Goal: Task Accomplishment & Management: Complete application form

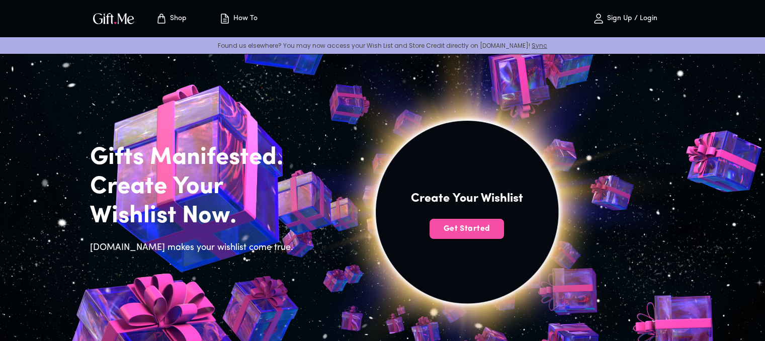
click at [461, 235] on button "Get Started" at bounding box center [467, 229] width 74 height 20
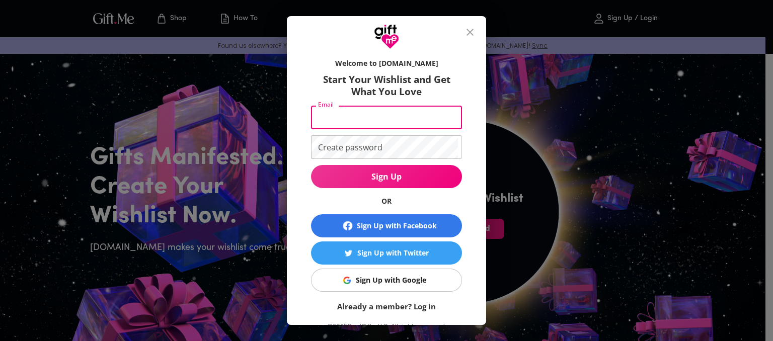
click at [398, 106] on input "Email" at bounding box center [384, 118] width 147 height 24
type input "erdnbatazzaya@gmail.com"
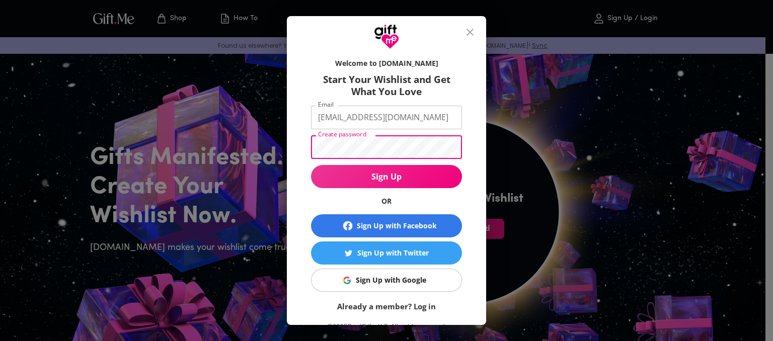
click at [311, 165] on button "Sign Up" at bounding box center [386, 176] width 151 height 23
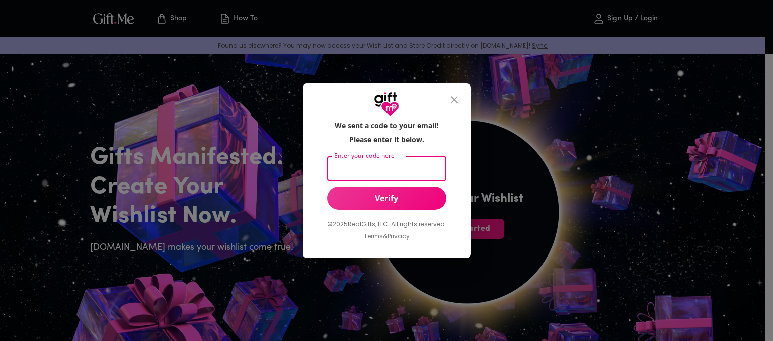
click at [393, 168] on input "Enter your code here" at bounding box center [384, 169] width 115 height 24
click at [354, 169] on input "9322888" at bounding box center [384, 169] width 115 height 24
type input "932888"
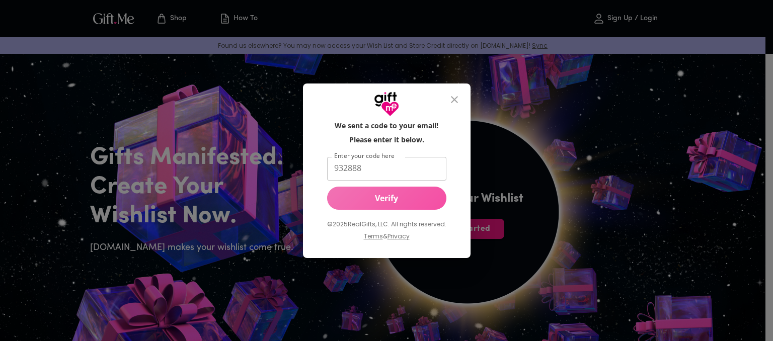
click at [371, 197] on span "Verify" at bounding box center [386, 198] width 119 height 11
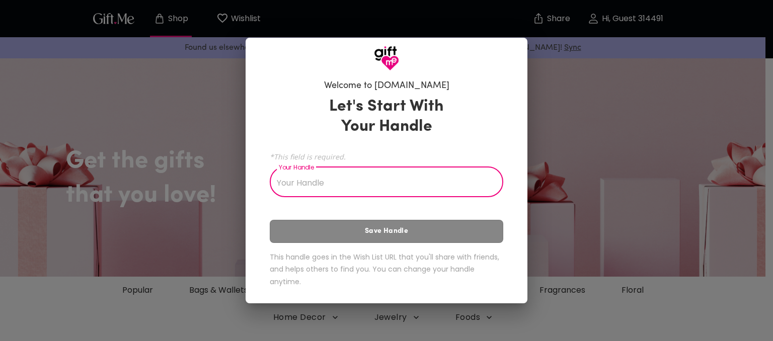
click at [362, 188] on input "Your Handle" at bounding box center [381, 183] width 222 height 28
type input "a"
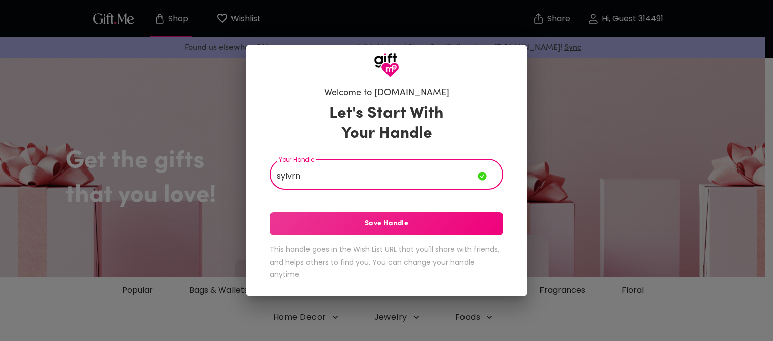
type input "sylvrn"
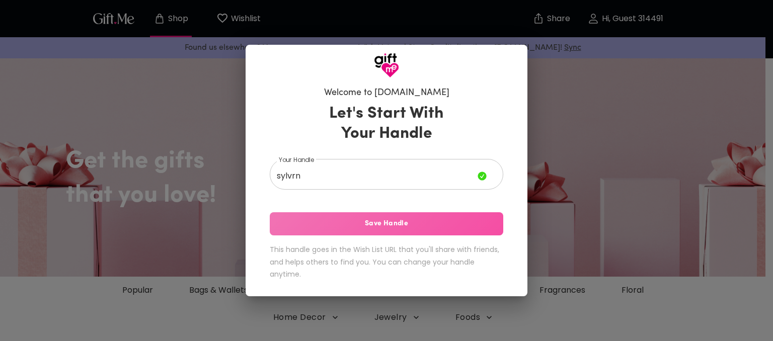
click at [374, 217] on button "Save Handle" at bounding box center [386, 223] width 233 height 23
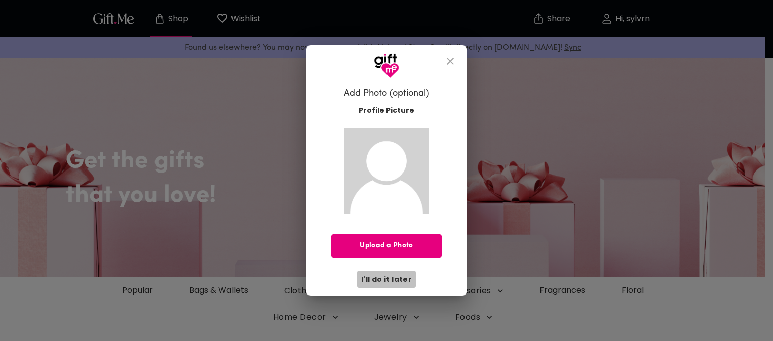
click at [390, 280] on span "I'll do it later" at bounding box center [386, 279] width 50 height 11
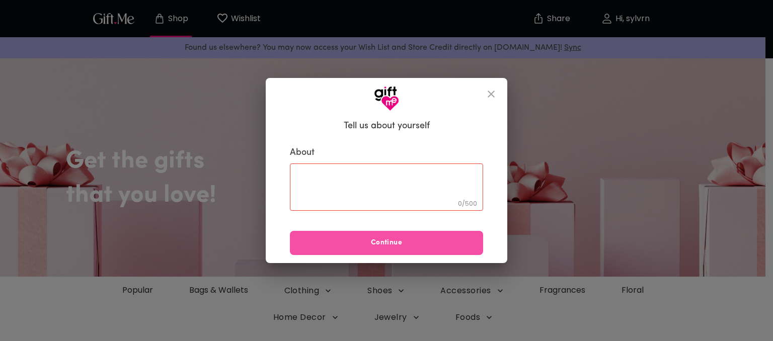
click at [413, 252] on button "Continue" at bounding box center [386, 243] width 193 height 24
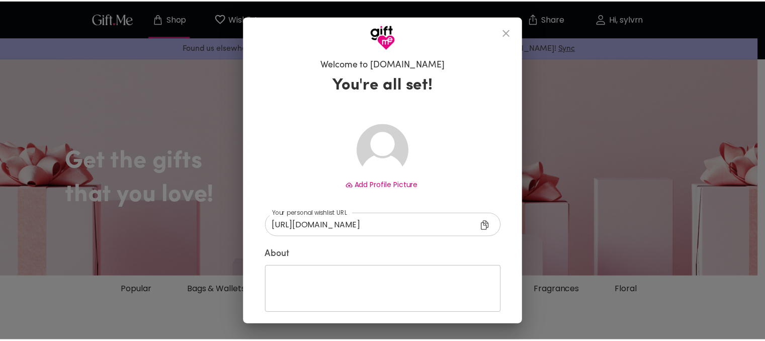
scroll to position [40, 0]
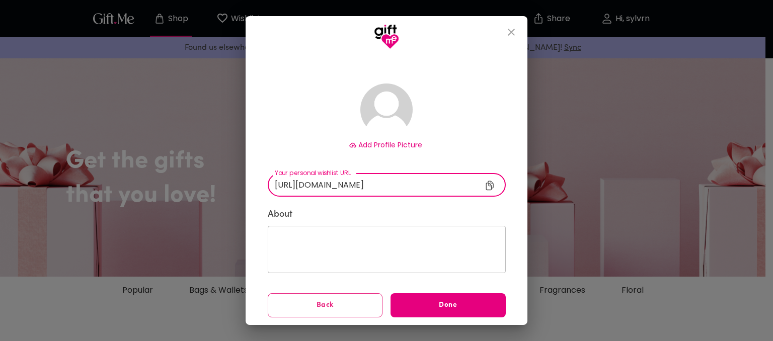
click at [486, 180] on input "[URL][DOMAIN_NAME]" at bounding box center [383, 185] width 230 height 24
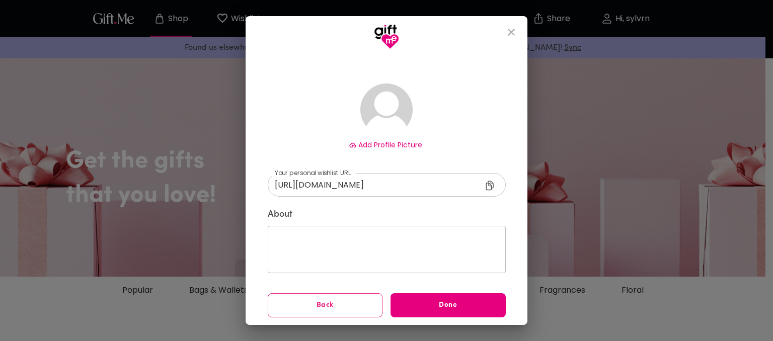
click at [486, 190] on icon at bounding box center [490, 186] width 8 height 10
click at [459, 294] on button "Done" at bounding box center [447, 305] width 115 height 24
